Goal: Task Accomplishment & Management: Use online tool/utility

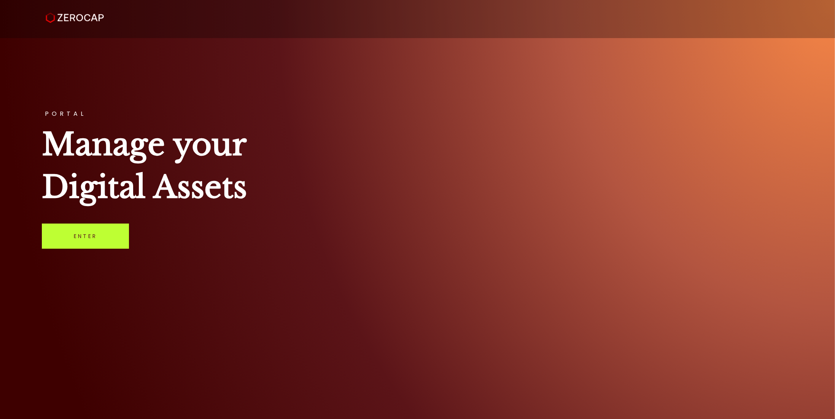
click at [105, 240] on link "Enter" at bounding box center [85, 235] width 87 height 25
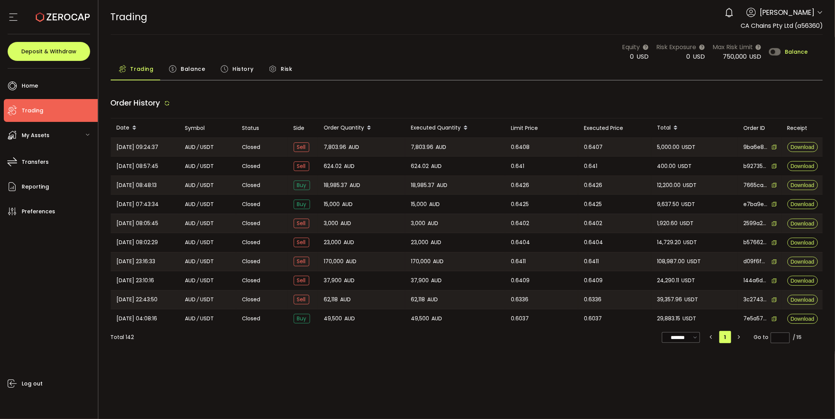
type input "***"
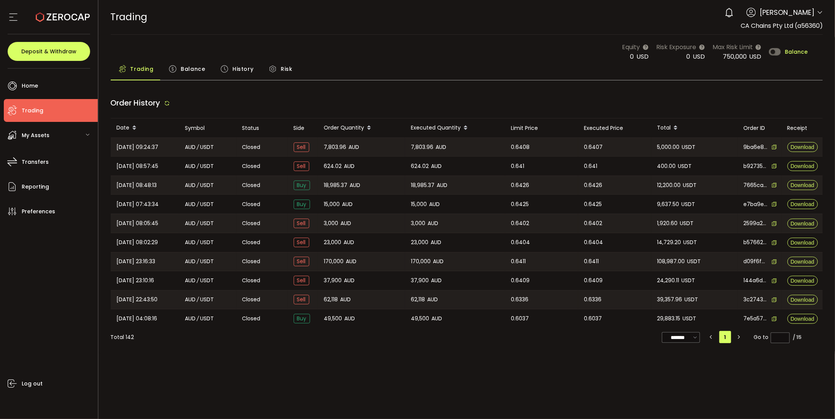
type input "***"
